Goal: Information Seeking & Learning: Understand process/instructions

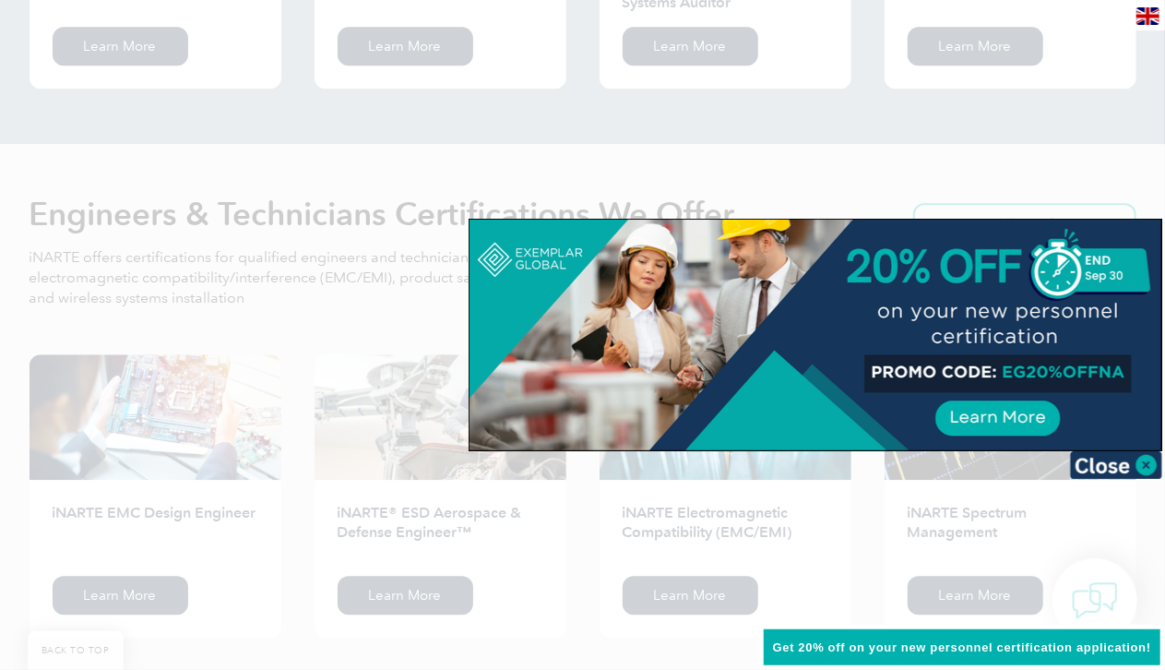
scroll to position [2227, 0]
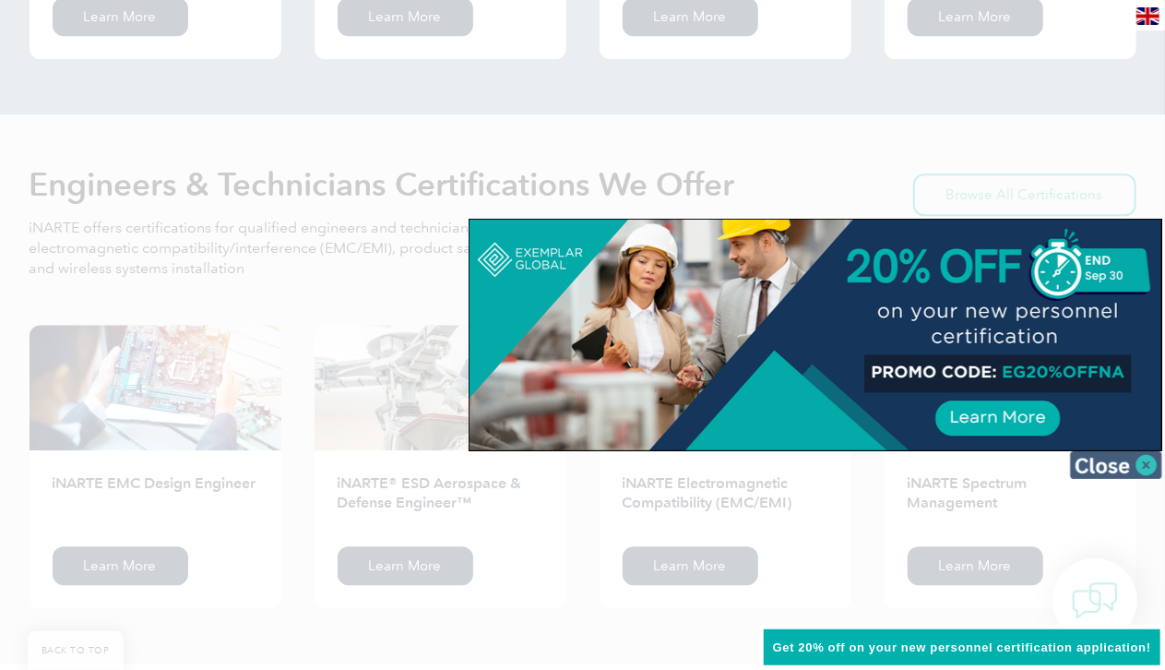
click at [605, 471] on img at bounding box center [1116, 465] width 92 height 28
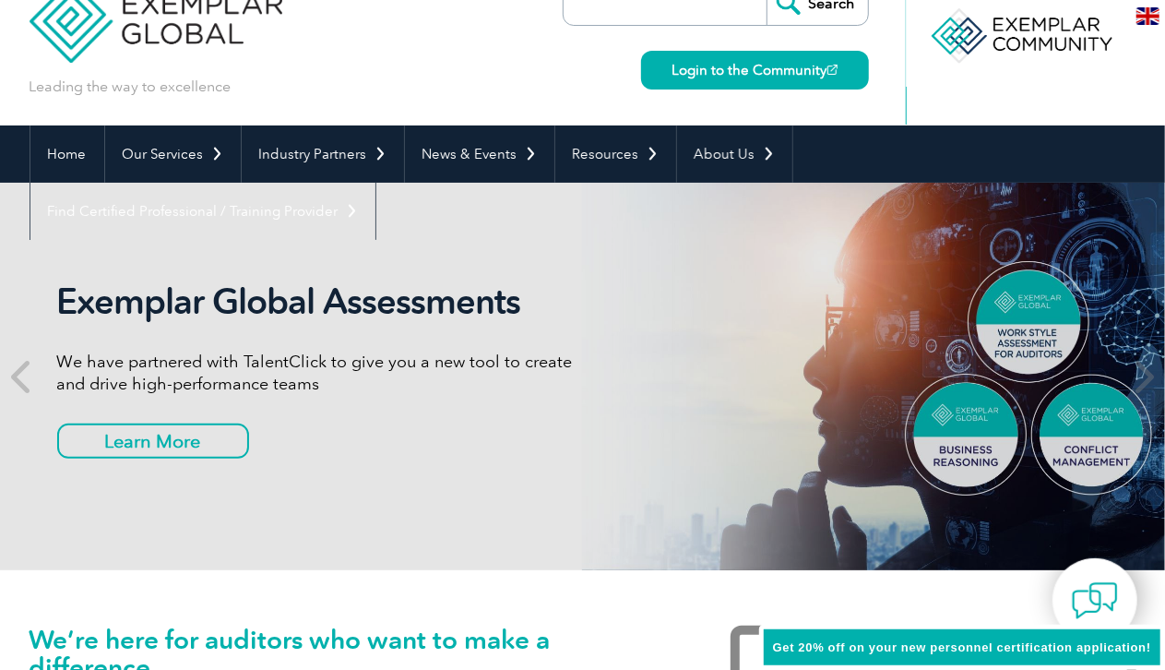
scroll to position [0, 0]
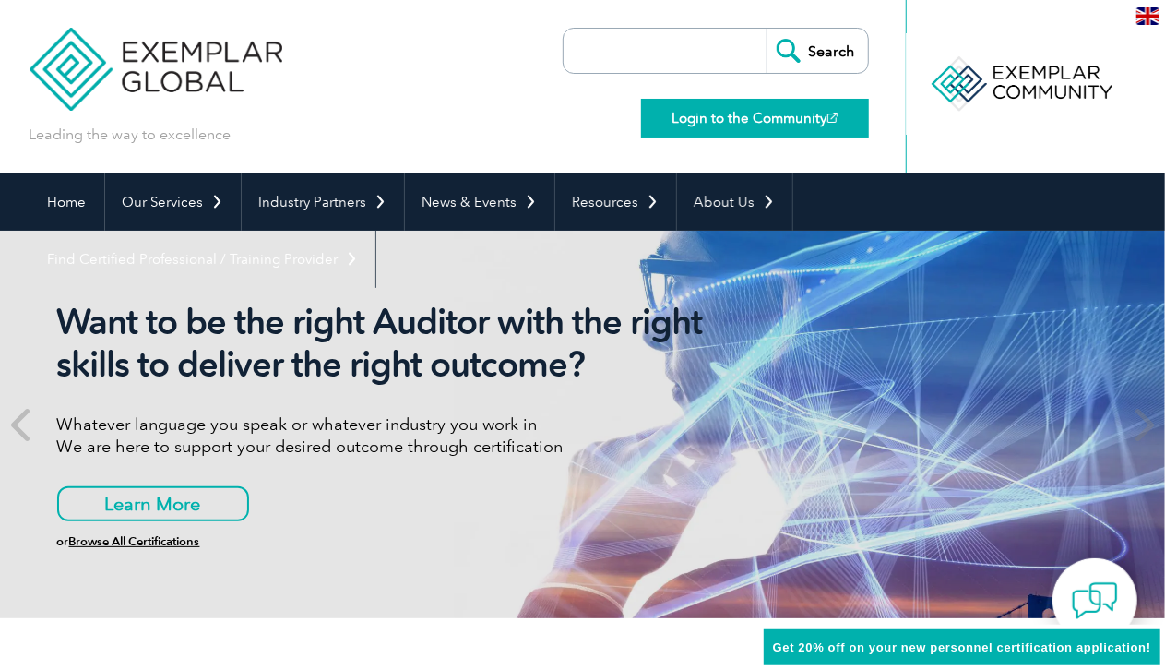
click at [605, 125] on link "Login to the Community" at bounding box center [755, 118] width 228 height 39
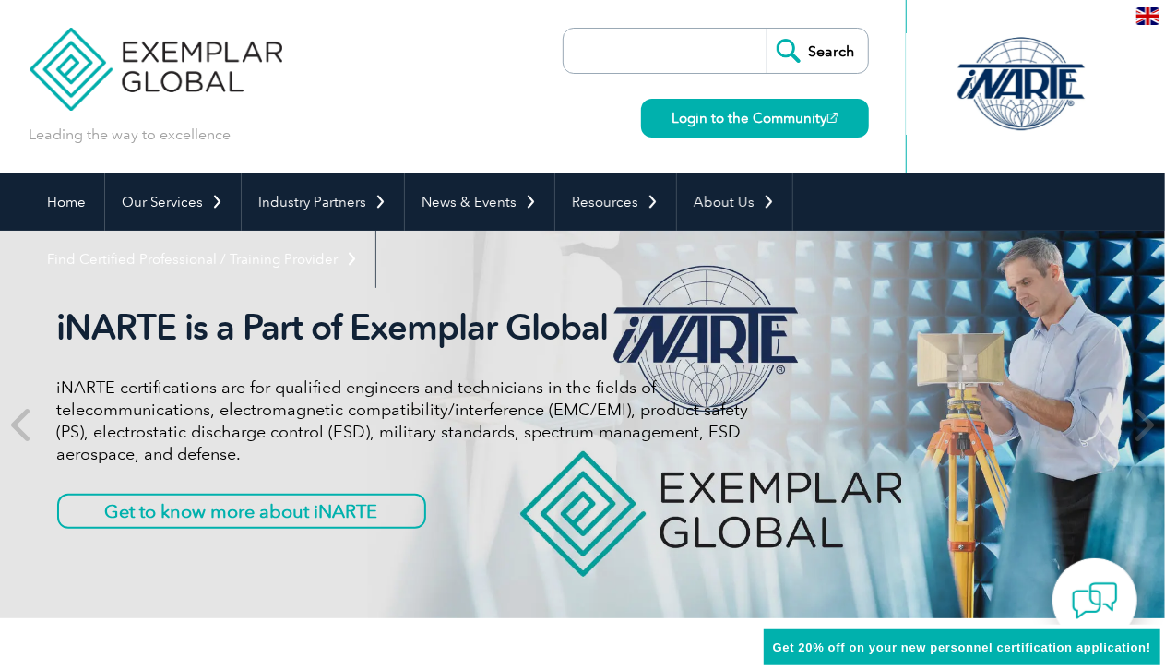
click at [605, 48] on input "search" at bounding box center [670, 51] width 194 height 44
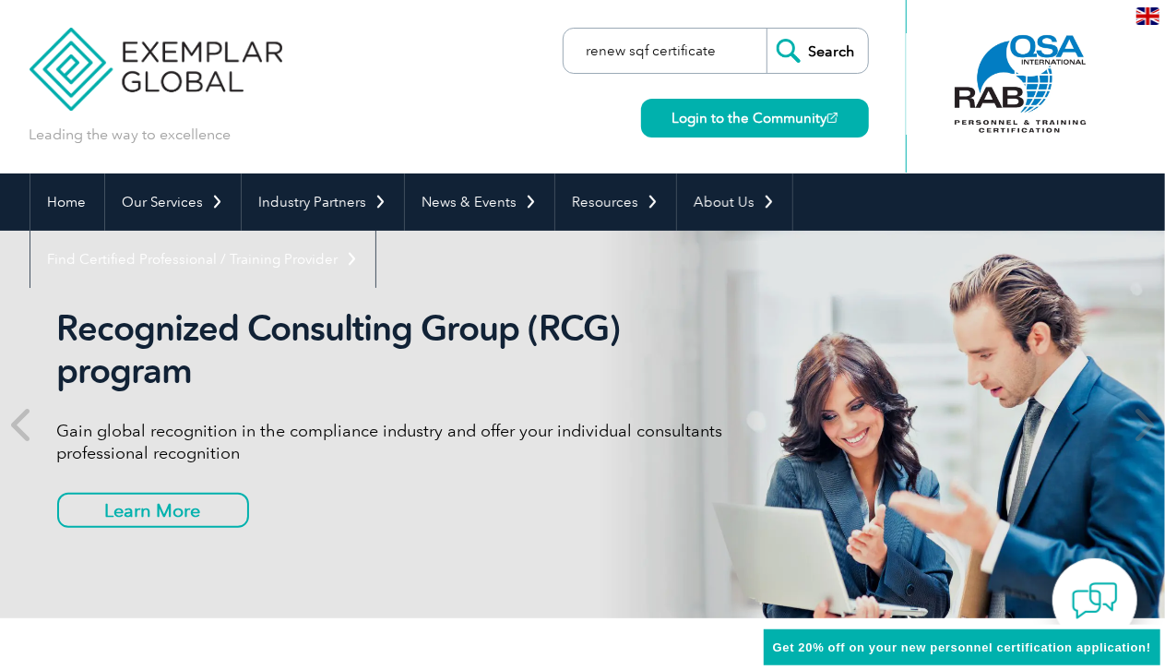
click at [605, 48] on input "renew sqf certificate" at bounding box center [670, 51] width 194 height 44
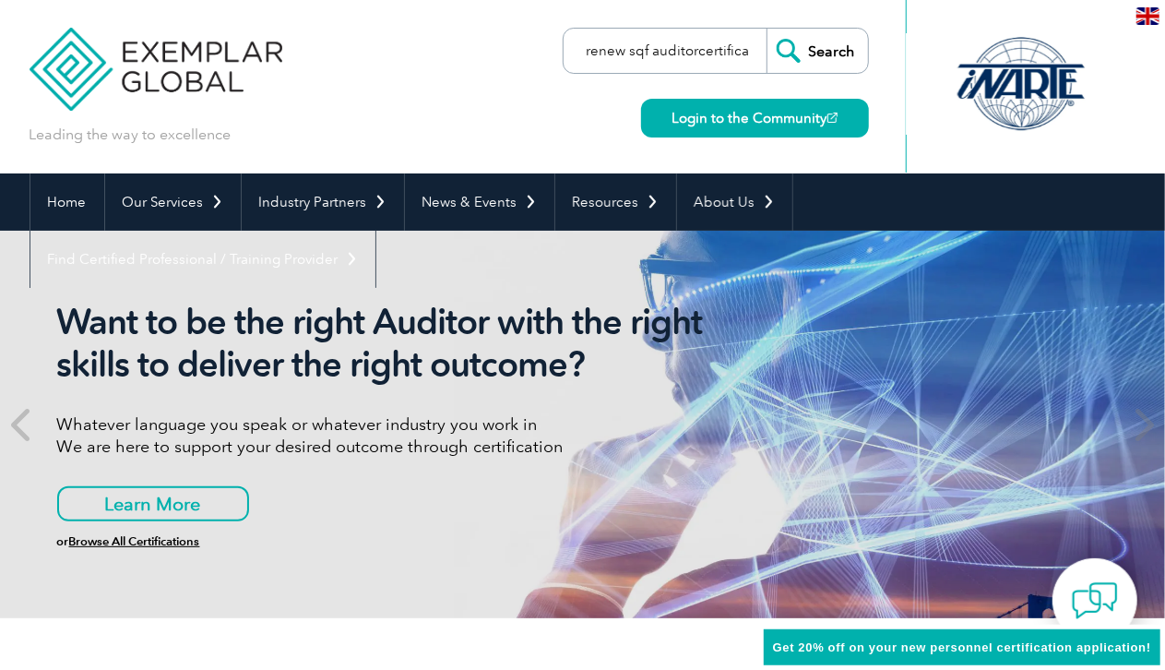
click at [605, 50] on input "renew sqf auditorcertificate" at bounding box center [670, 51] width 194 height 44
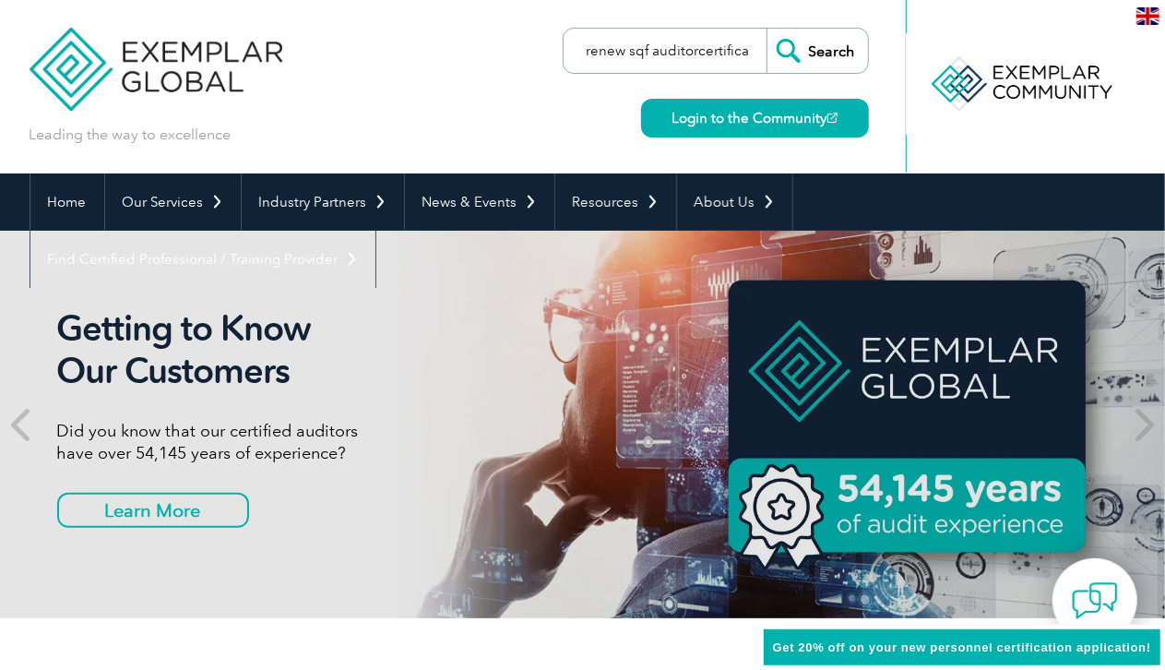
click at [605, 50] on input "renew sqf auditorcertificate" at bounding box center [670, 51] width 194 height 44
type input "renew sqf auditor certificate"
click at [605, 52] on input "Search" at bounding box center [817, 51] width 101 height 44
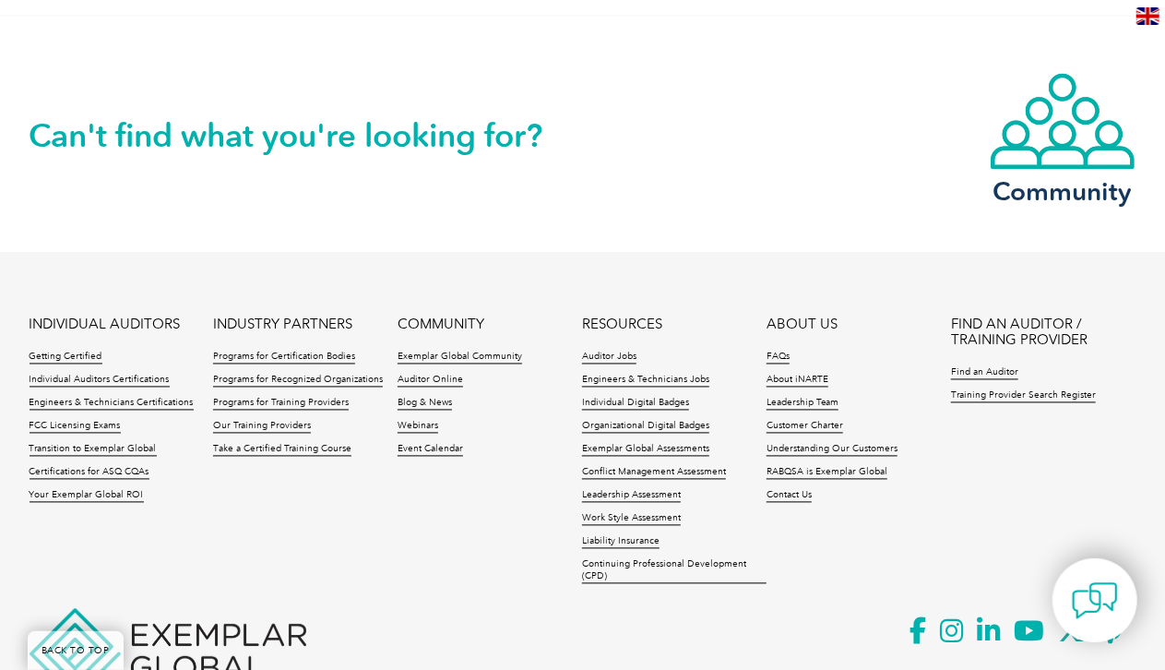
scroll to position [1630, 0]
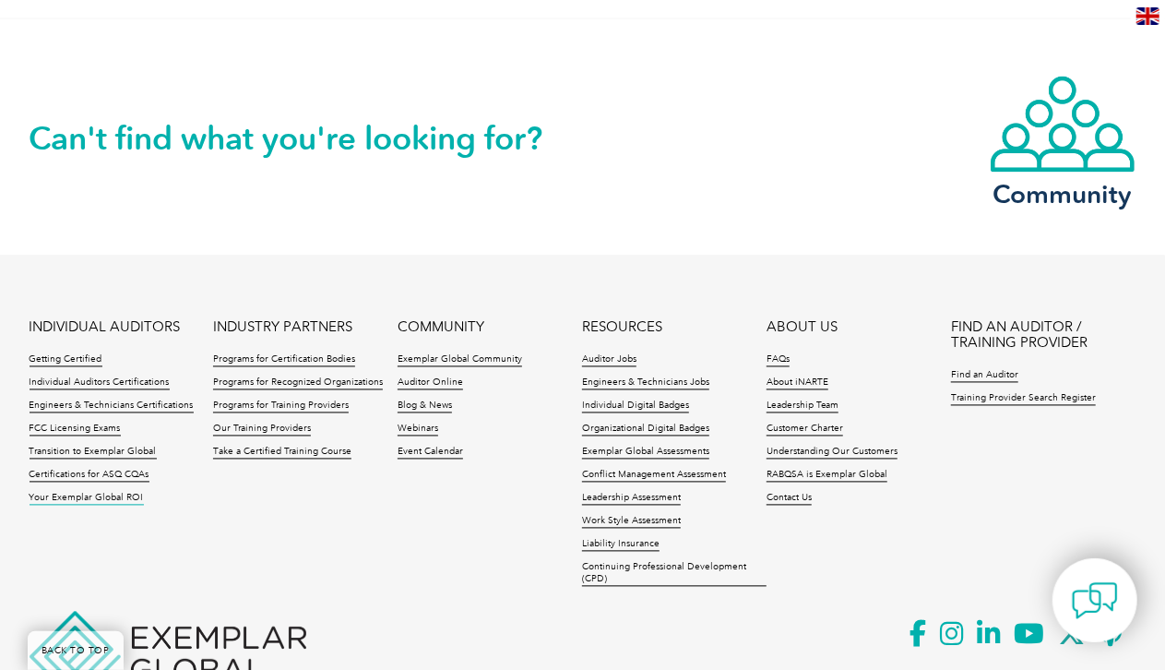
click at [99, 493] on link "Your Exemplar Global ROI" at bounding box center [87, 499] width 114 height 13
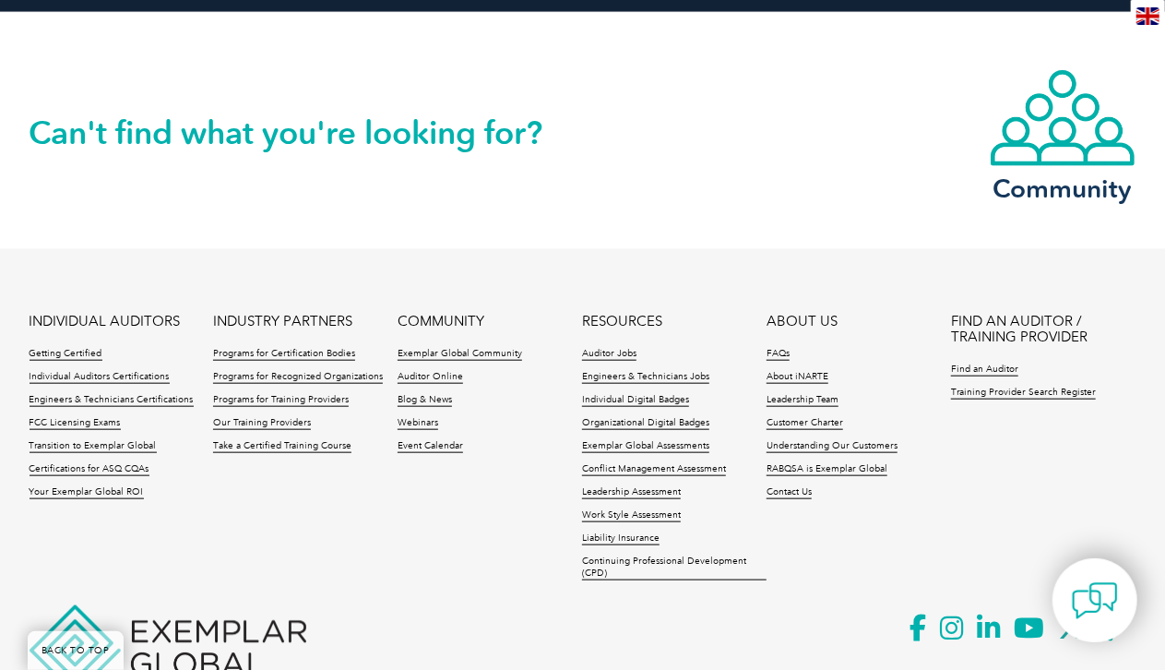
scroll to position [4381, 0]
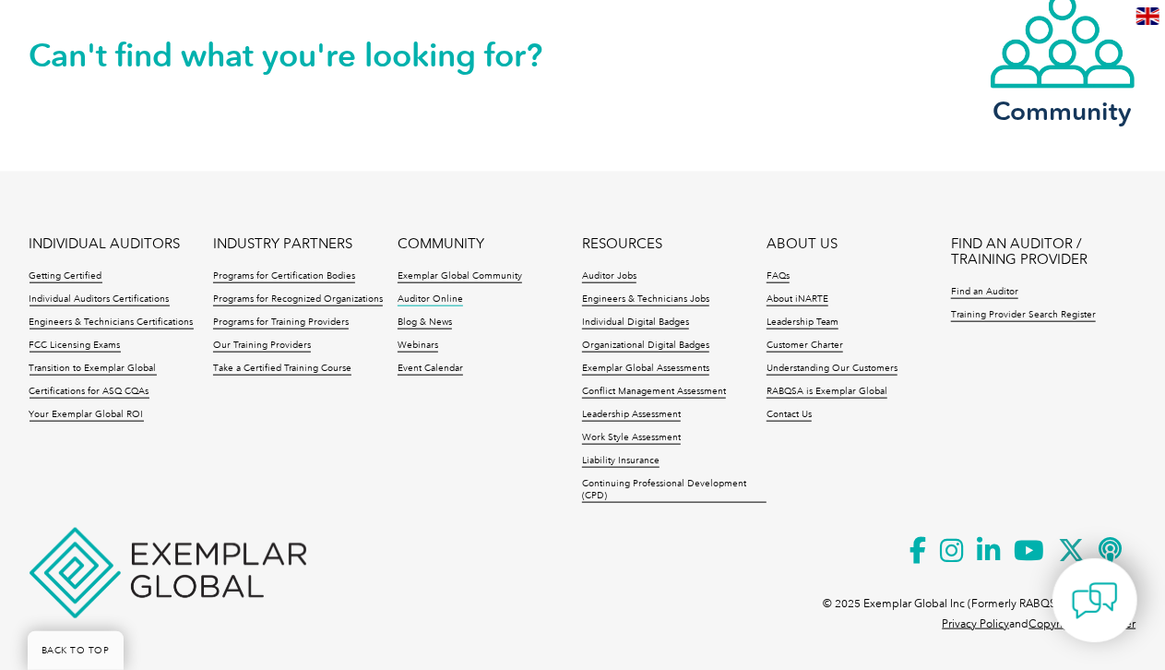
click at [449, 297] on link "Auditor Online" at bounding box center [431, 299] width 66 height 13
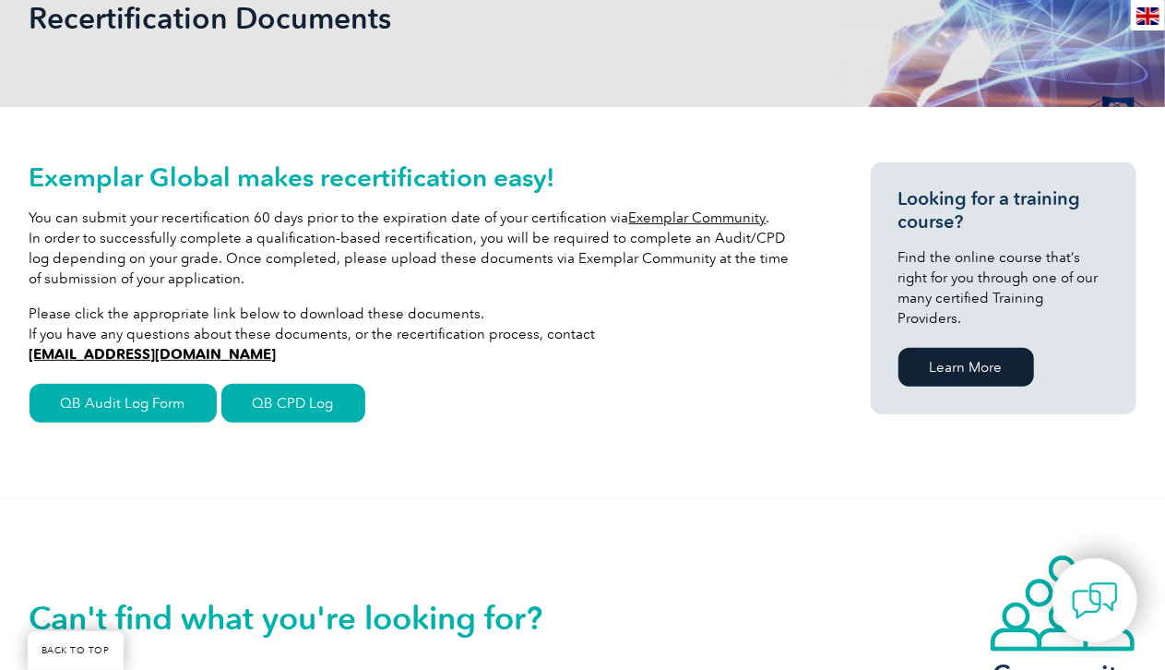
scroll to position [268, 0]
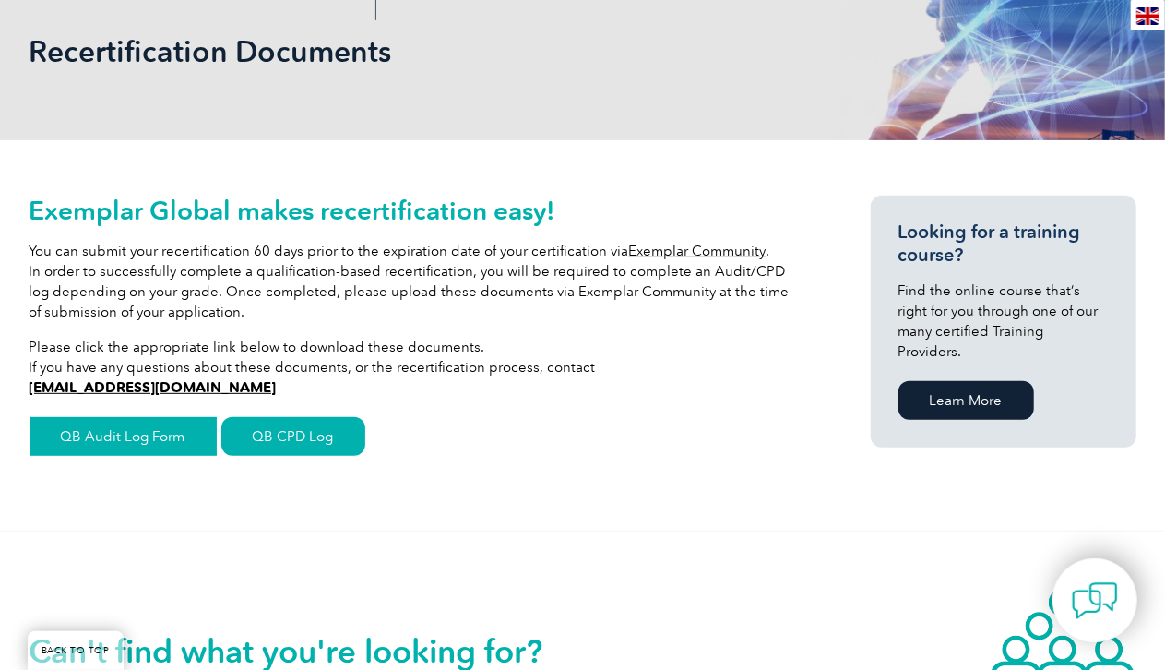
click at [167, 435] on link "QB Audit Log Form" at bounding box center [123, 436] width 187 height 39
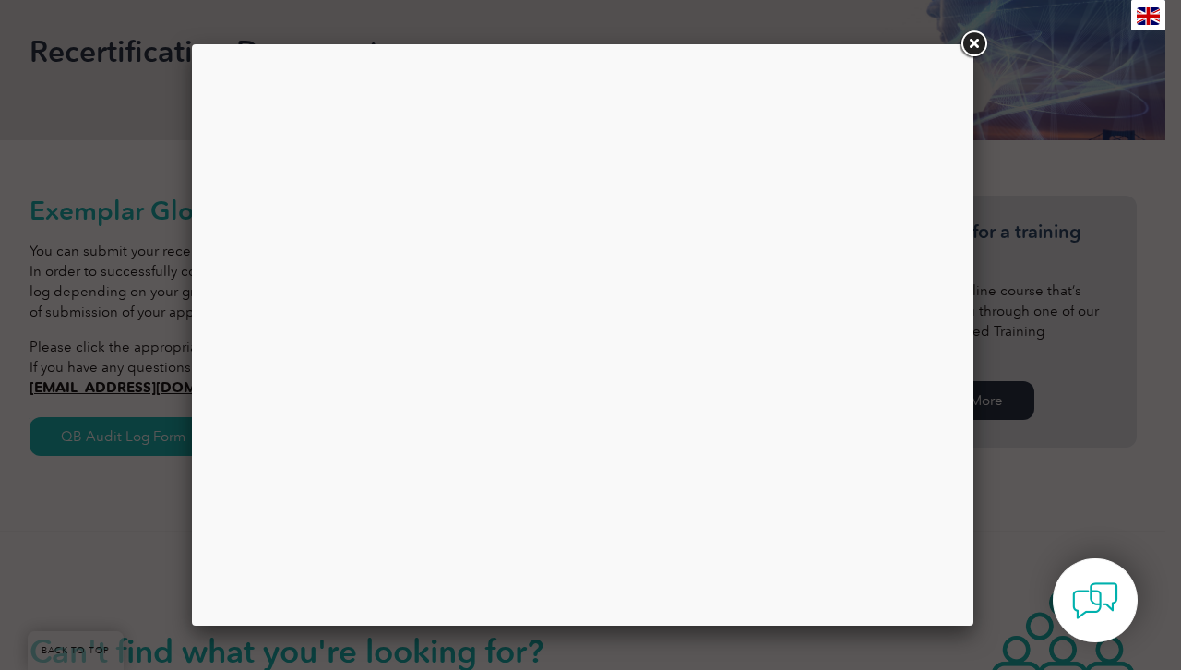
click at [970, 45] on link at bounding box center [973, 44] width 33 height 33
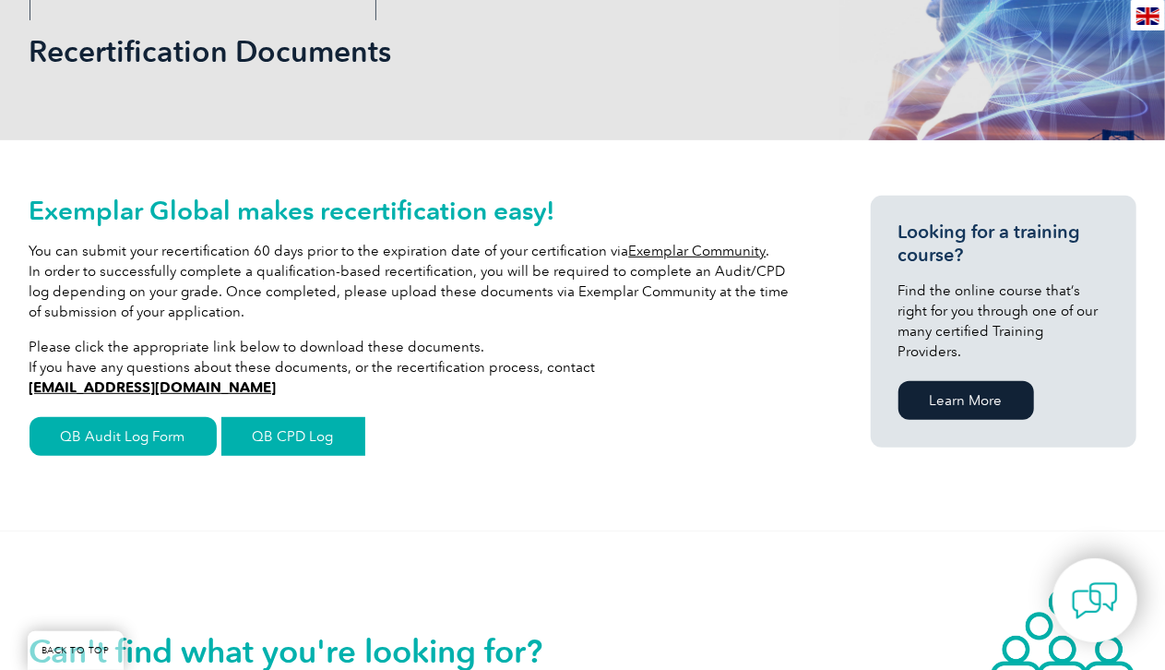
click at [280, 426] on link "QB CPD Log" at bounding box center [293, 436] width 144 height 39
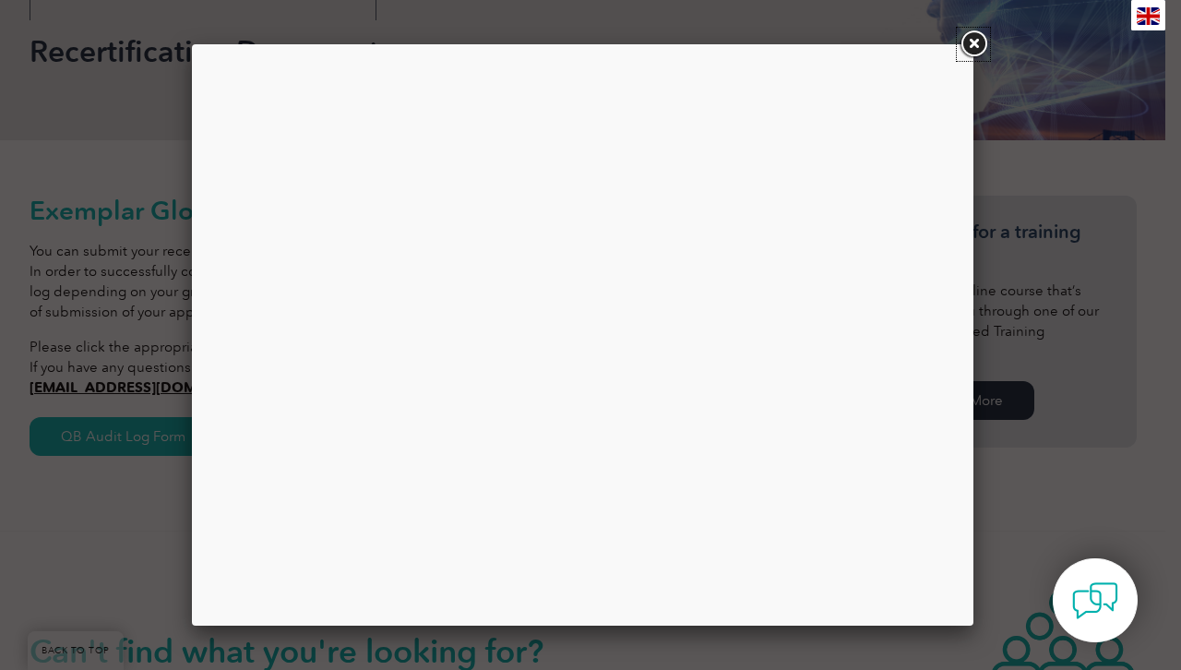
click at [974, 39] on link at bounding box center [973, 44] width 33 height 33
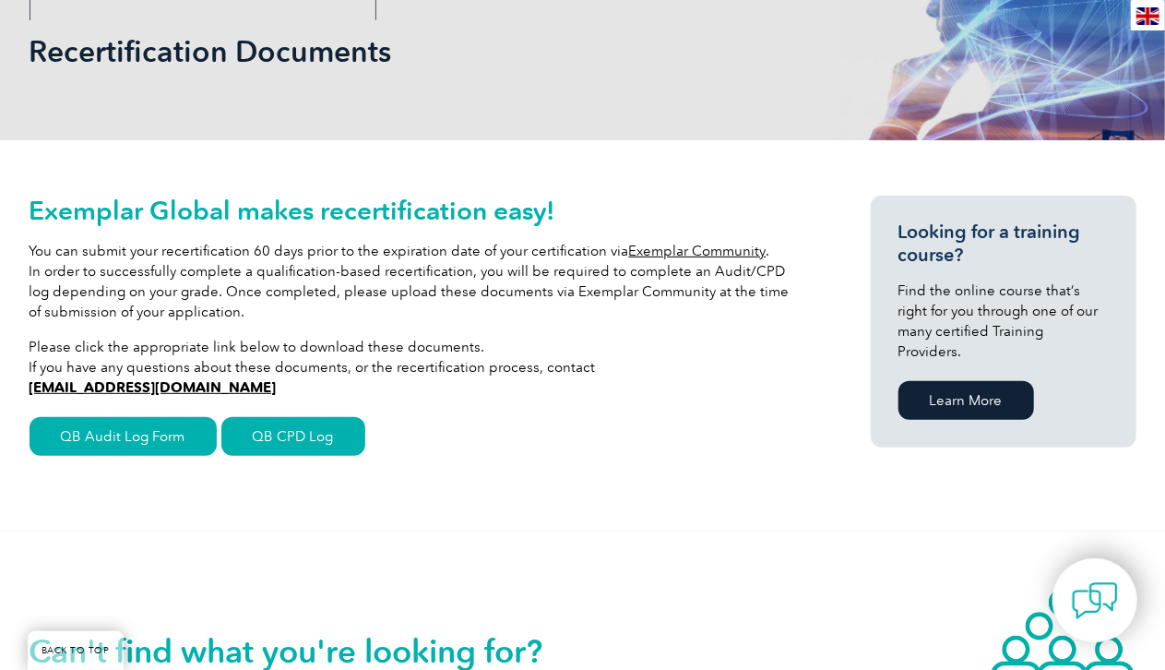
click at [191, 384] on link "support@exemplarglobal.org" at bounding box center [153, 387] width 247 height 17
